Goal: Navigation & Orientation: Find specific page/section

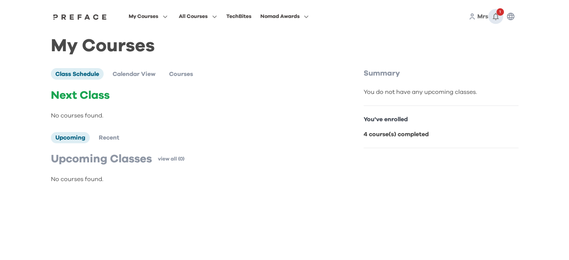
click at [494, 16] on icon "button" at bounding box center [495, 16] width 9 height 9
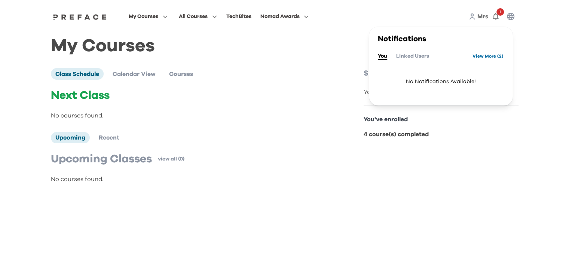
click at [478, 58] on link "View More ( 2 )" at bounding box center [487, 56] width 31 height 12
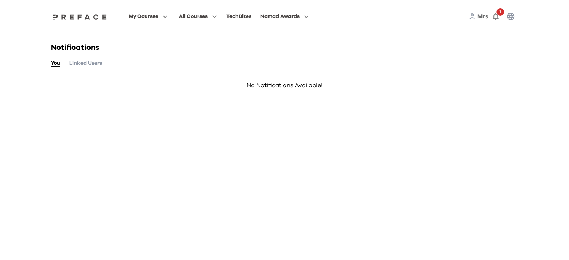
click at [91, 66] on button "Linked Users" at bounding box center [85, 63] width 33 height 8
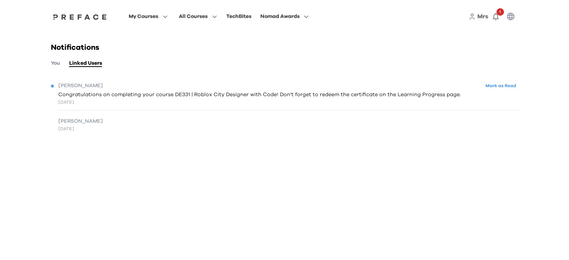
click at [378, 97] on span "Congratulations on completing your course DE331 | Roblox City Designer with Cod…" at bounding box center [259, 95] width 402 height 8
click at [492, 86] on button "Mark as Read" at bounding box center [500, 86] width 35 height 10
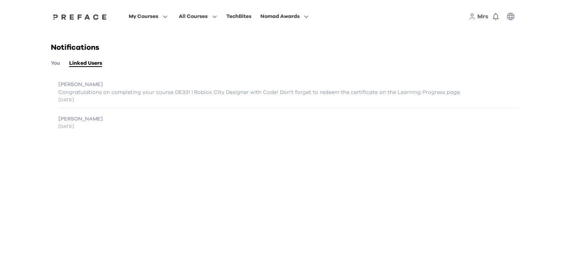
click at [55, 64] on button "You" at bounding box center [55, 63] width 9 height 8
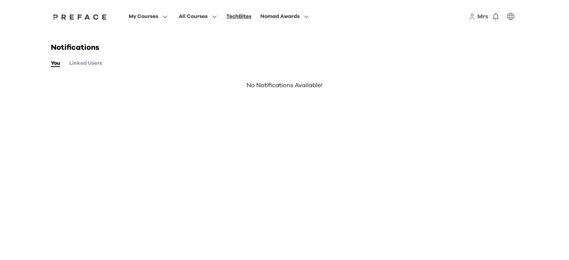
click at [237, 19] on div "TechBites" at bounding box center [238, 16] width 25 height 9
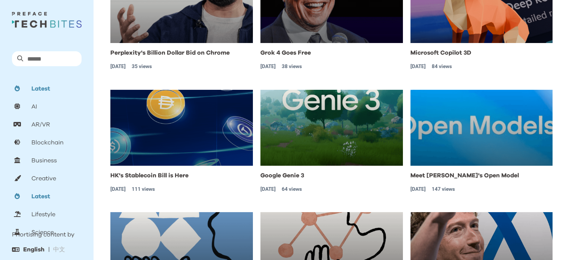
scroll to position [130, 0]
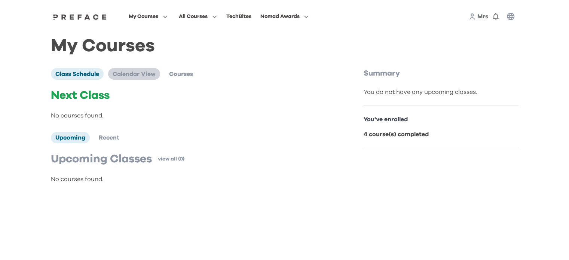
click at [150, 73] on span "Calendar View" at bounding box center [134, 74] width 43 height 6
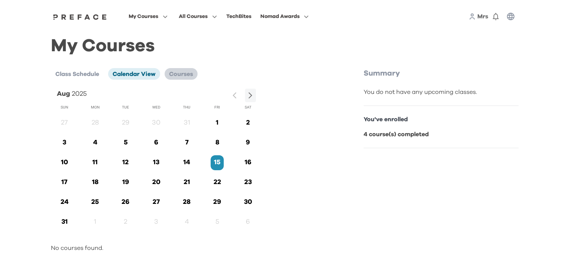
click at [167, 69] on li "Courses" at bounding box center [180, 73] width 33 height 11
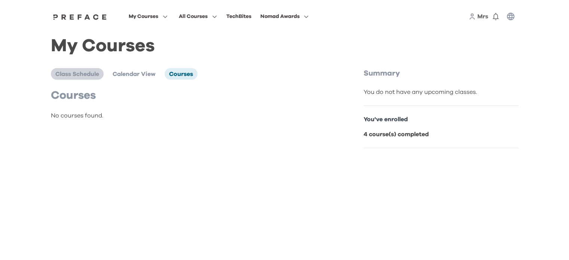
click at [53, 70] on li "Class Schedule" at bounding box center [77, 73] width 53 height 11
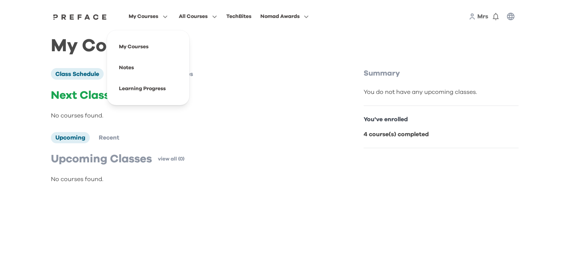
click at [139, 20] on span "My Courses" at bounding box center [144, 16] width 30 height 9
click at [130, 47] on span at bounding box center [148, 46] width 70 height 21
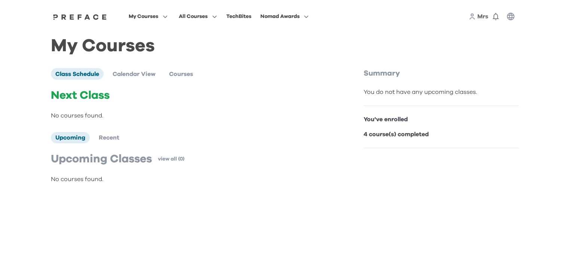
click at [94, 18] on img at bounding box center [80, 17] width 58 height 6
click at [482, 18] on span "Mrs" at bounding box center [482, 16] width 11 height 6
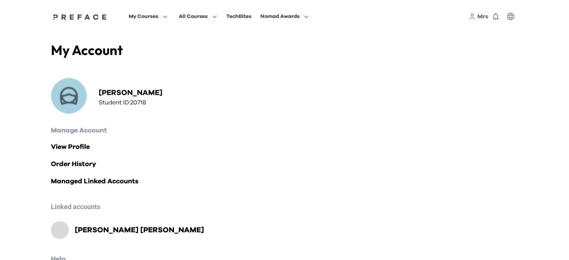
scroll to position [44, 0]
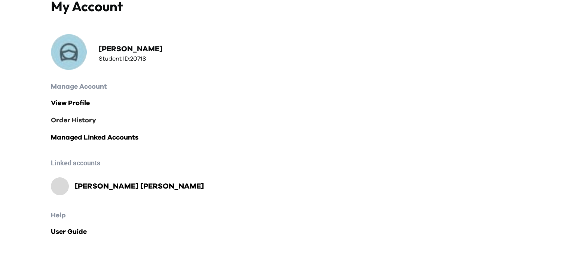
click at [72, 119] on link "Order History" at bounding box center [284, 120] width 467 height 10
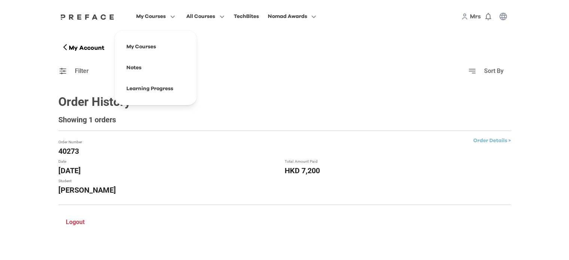
click at [164, 20] on span "My Courses" at bounding box center [151, 16] width 30 height 9
click at [470, 15] on span "Mrs" at bounding box center [475, 16] width 11 height 6
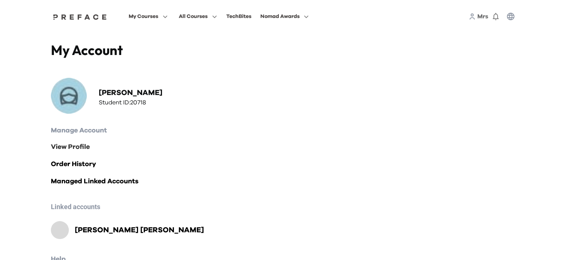
click at [85, 145] on link "View Profile" at bounding box center [284, 147] width 467 height 10
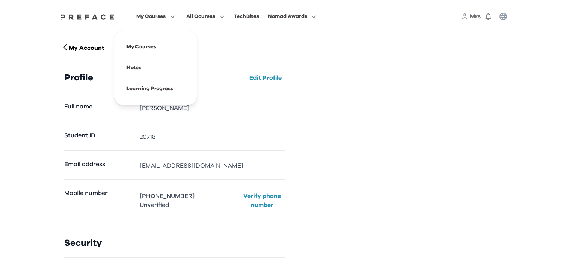
click at [136, 45] on span at bounding box center [155, 46] width 70 height 21
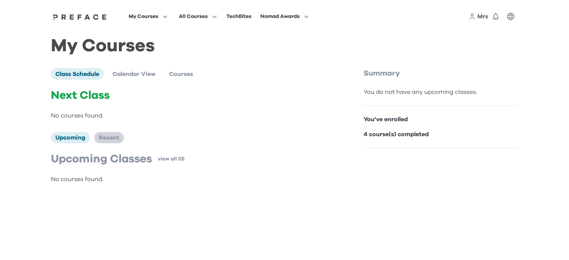
click at [117, 141] on span "Recent" at bounding box center [109, 138] width 21 height 6
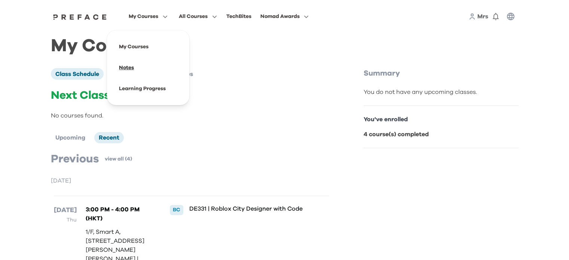
click at [130, 65] on span at bounding box center [148, 67] width 70 height 21
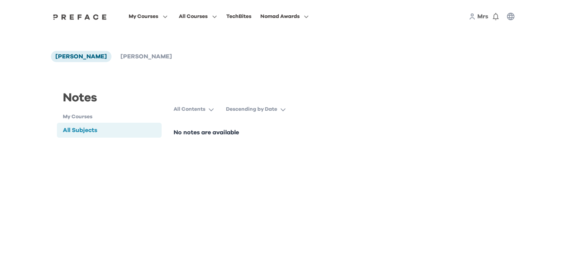
click at [96, 14] on div at bounding box center [80, 16] width 58 height 6
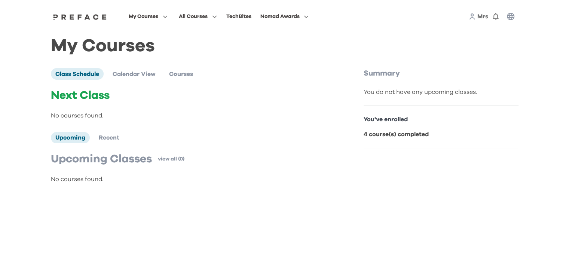
click at [483, 17] on span "Mrs" at bounding box center [482, 16] width 11 height 6
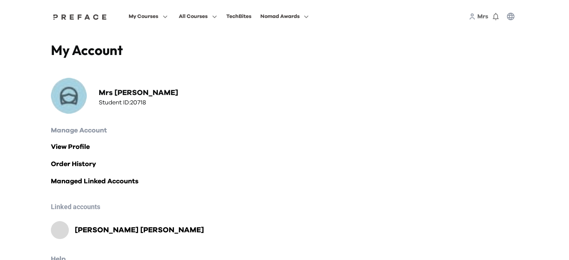
click at [89, 14] on div at bounding box center [80, 16] width 58 height 6
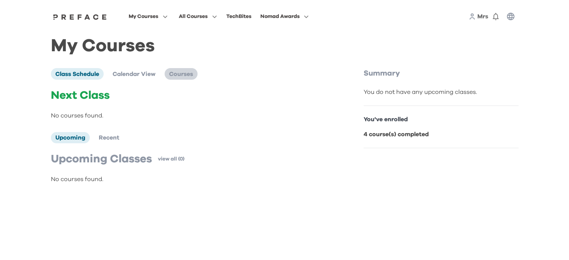
click at [183, 77] on span "Courses" at bounding box center [181, 74] width 24 height 6
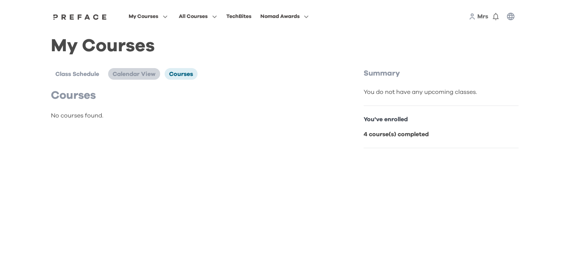
click at [145, 74] on span "Calendar View" at bounding box center [134, 74] width 43 height 6
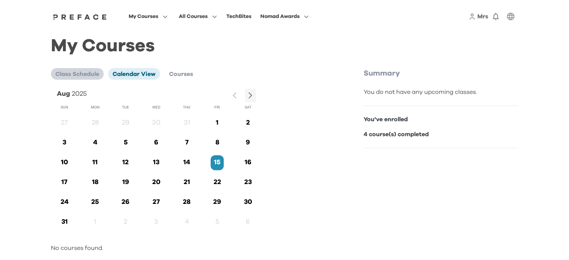
click at [96, 74] on span "Class Schedule" at bounding box center [77, 74] width 44 height 6
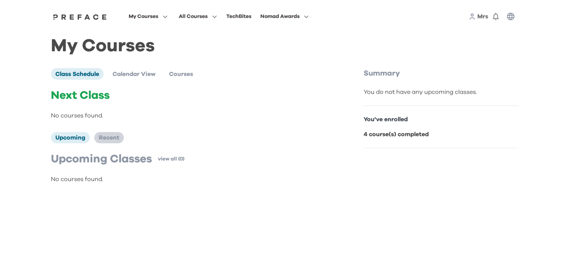
click at [108, 141] on span "Recent" at bounding box center [109, 138] width 21 height 6
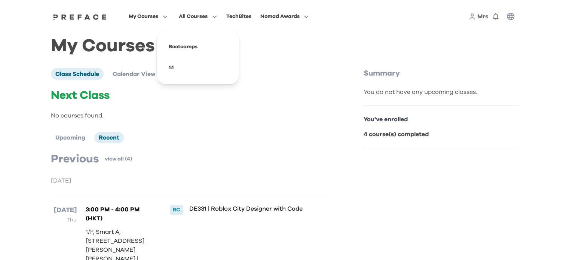
click at [482, 16] on span "Mrs" at bounding box center [482, 16] width 11 height 6
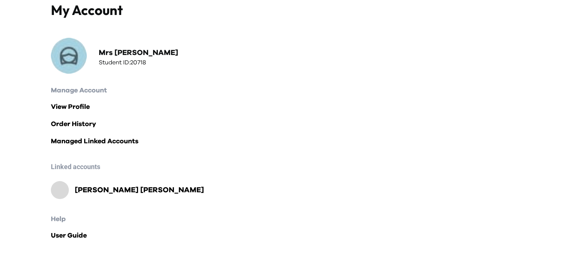
scroll to position [44, 0]
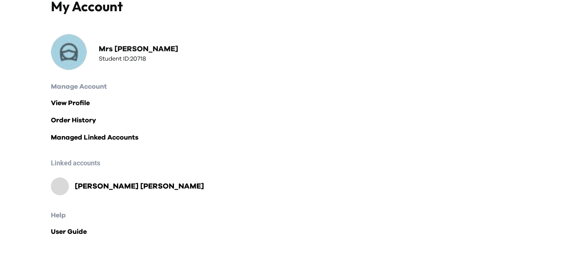
click at [88, 185] on h2 "Jacob Cheng" at bounding box center [139, 186] width 129 height 10
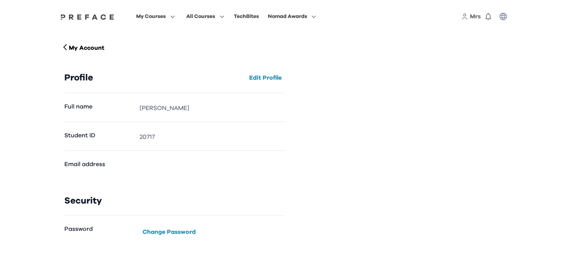
click at [83, 16] on img at bounding box center [88, 17] width 58 height 6
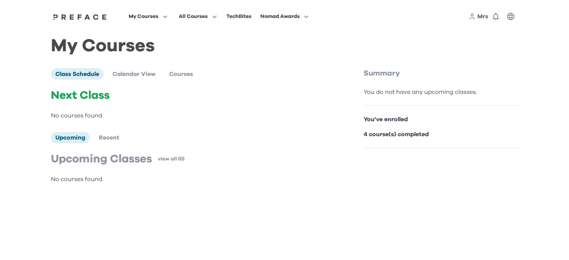
click at [83, 16] on img at bounding box center [80, 17] width 58 height 6
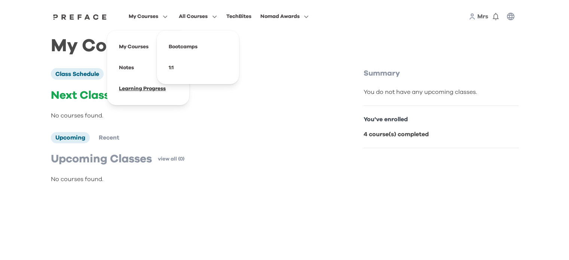
click at [132, 89] on span at bounding box center [148, 88] width 70 height 21
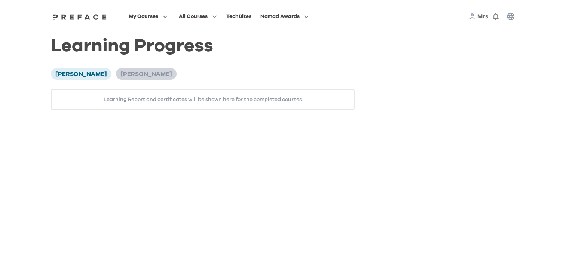
click at [131, 76] on span "[PERSON_NAME]" at bounding box center [146, 74] width 52 height 6
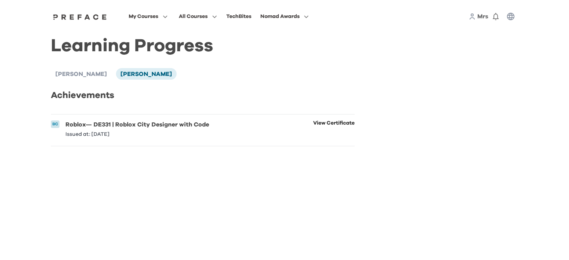
click at [338, 123] on link "View Certificate" at bounding box center [333, 128] width 41 height 16
click at [176, 155] on html "My Courses All Courses TechBites Nomad Awards Mrs 0 Learning Progress [PERSON_N…" at bounding box center [284, 77] width 569 height 155
click at [478, 17] on span "Mrs" at bounding box center [482, 16] width 11 height 6
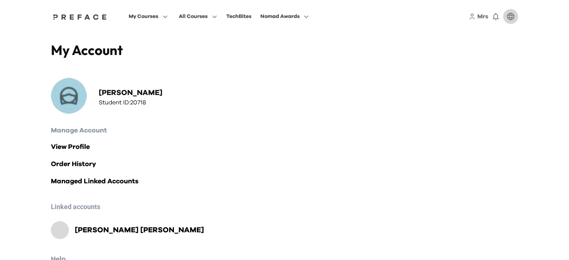
click at [507, 20] on icon "button" at bounding box center [510, 16] width 9 height 9
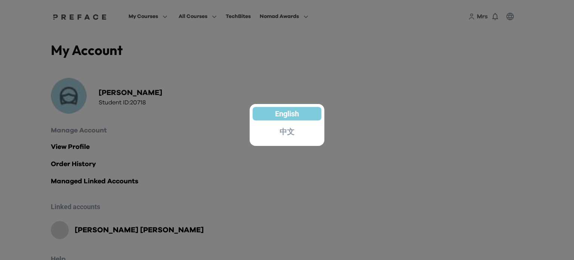
click at [432, 70] on div at bounding box center [287, 130] width 574 height 260
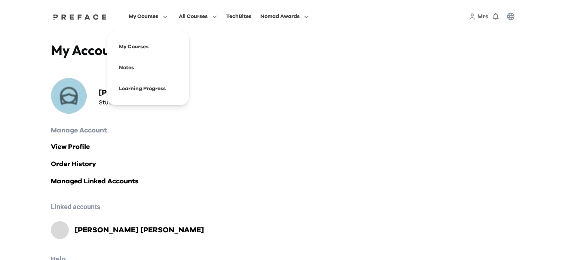
click at [164, 16] on icon "button" at bounding box center [165, 16] width 4 height 3
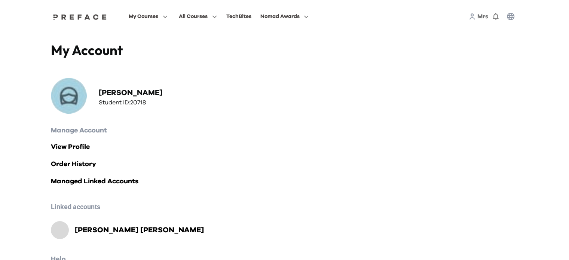
click at [479, 18] on span "Mrs" at bounding box center [482, 16] width 11 height 6
click at [77, 150] on link "View Profile" at bounding box center [284, 147] width 467 height 10
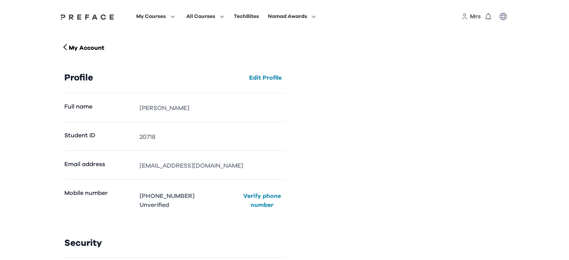
scroll to position [67, 0]
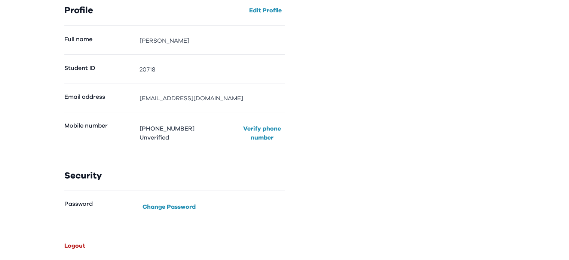
click at [69, 247] on button "Logout" at bounding box center [74, 246] width 27 height 12
